Goal: Transaction & Acquisition: Book appointment/travel/reservation

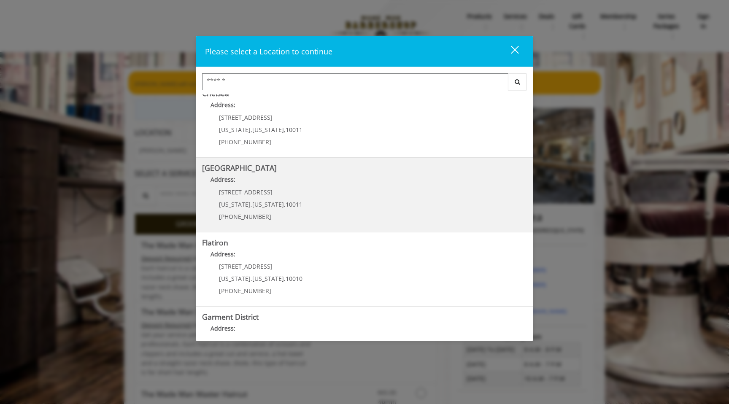
scroll to position [75, 0]
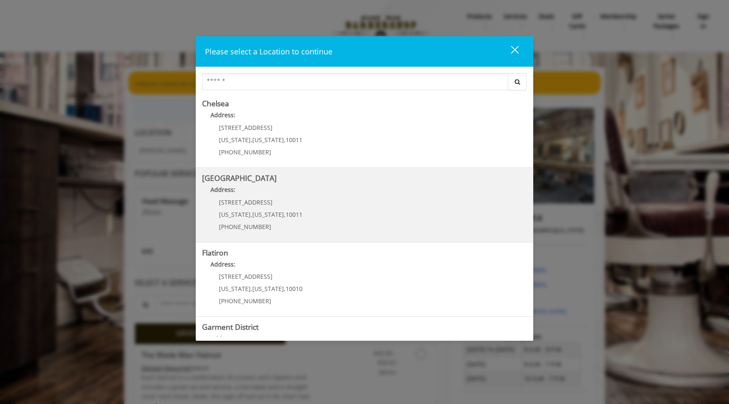
click at [401, 205] on Street "[GEOGRAPHIC_DATA] Address: [STREET_ADDRESS][US_STATE][US_STATE] (646) 850-0041" at bounding box center [364, 205] width 325 height 62
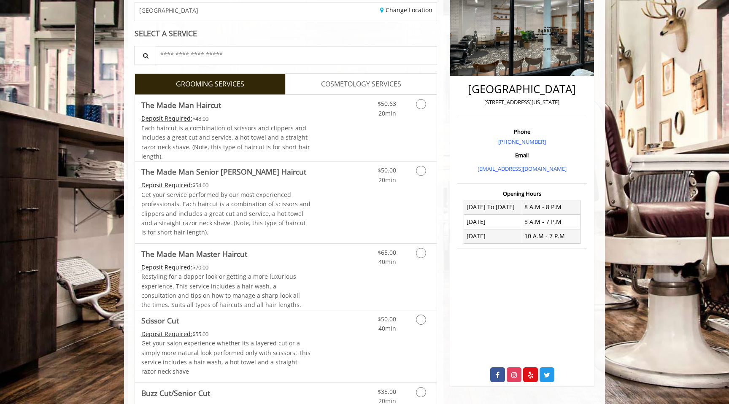
scroll to position [142, 0]
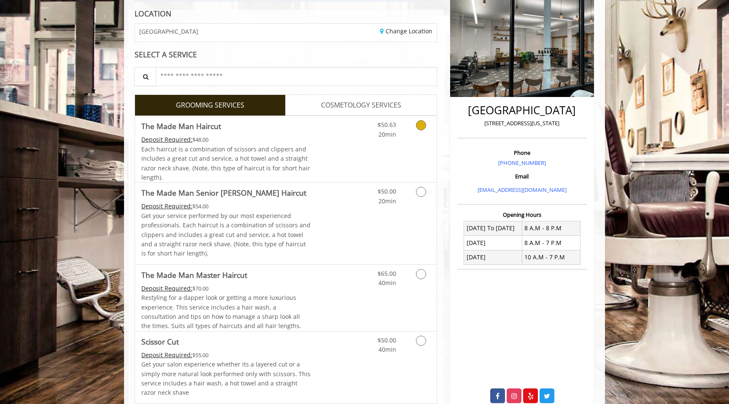
click at [419, 137] on link "Grooming services" at bounding box center [420, 127] width 22 height 23
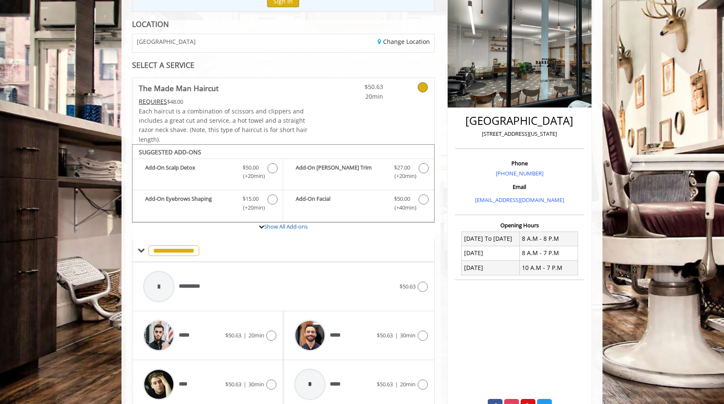
scroll to position [192, 0]
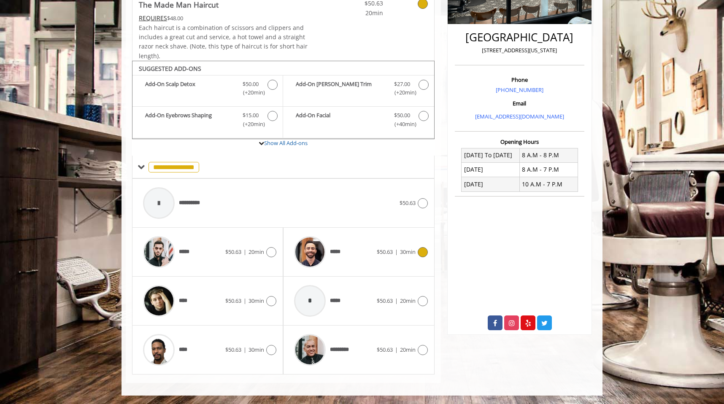
click at [422, 257] on div "***** $50.63 | 30min" at bounding box center [358, 252] width 137 height 40
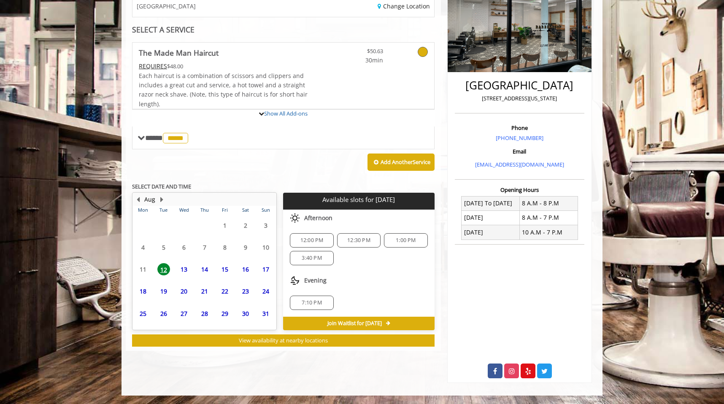
scroll to position [189, 0]
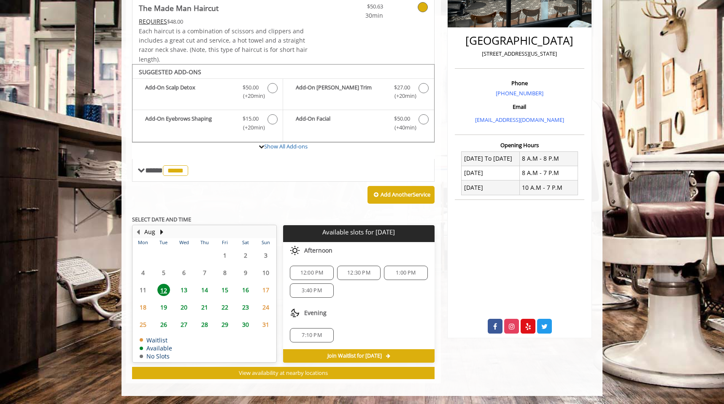
click at [189, 288] on span "13" at bounding box center [184, 290] width 13 height 12
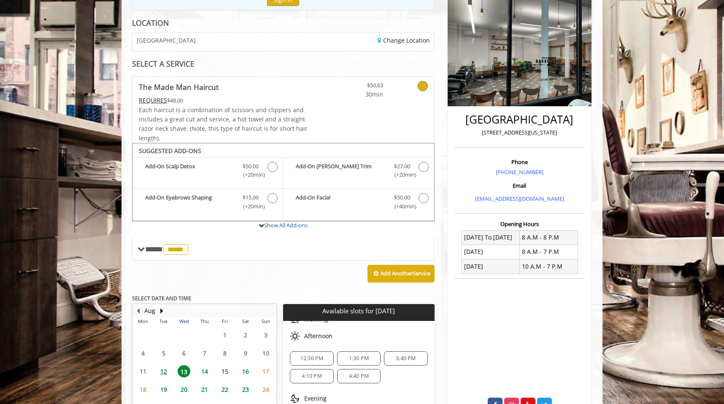
scroll to position [0, 0]
